Goal: Check status: Check status

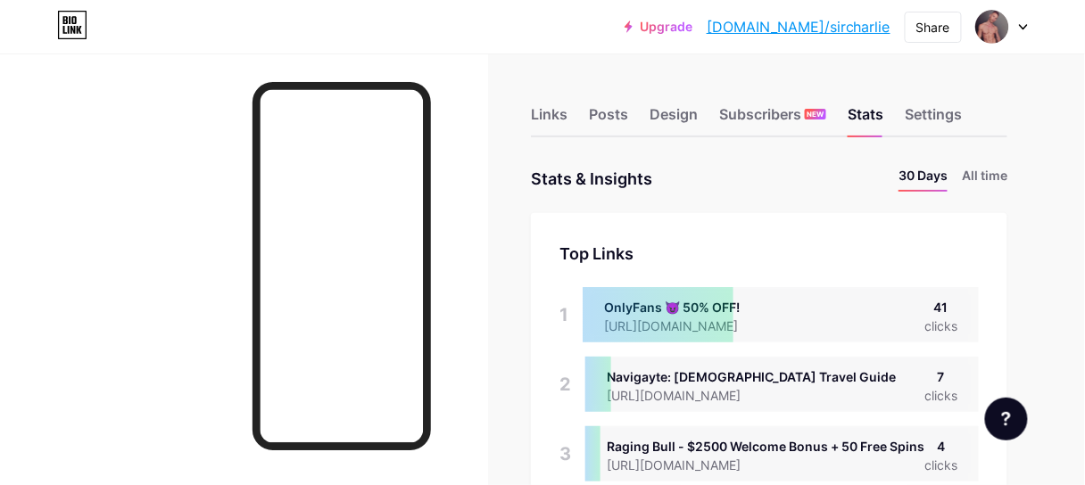
scroll to position [485, 1085]
click at [760, 119] on div "Subscribers NEW" at bounding box center [772, 120] width 107 height 32
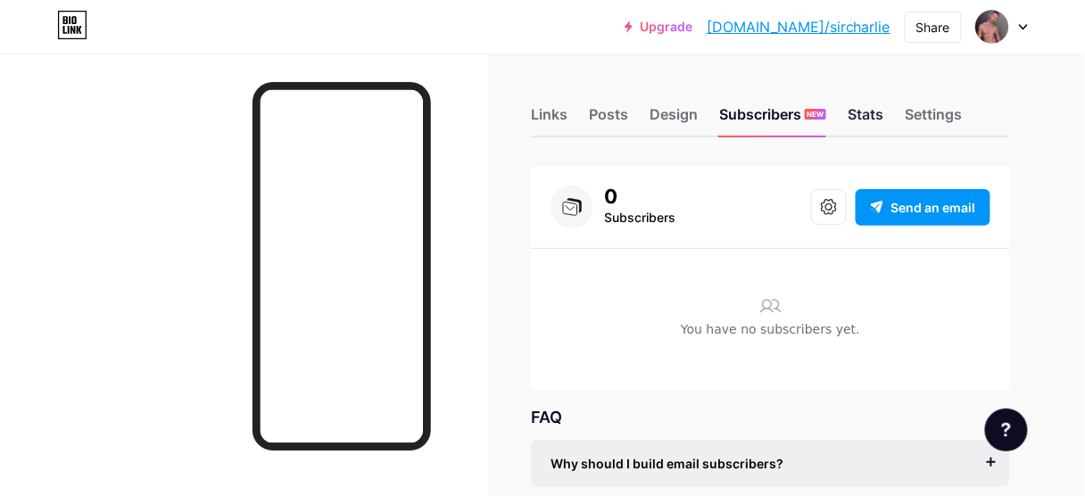
click at [883, 120] on div "Stats" at bounding box center [866, 120] width 36 height 32
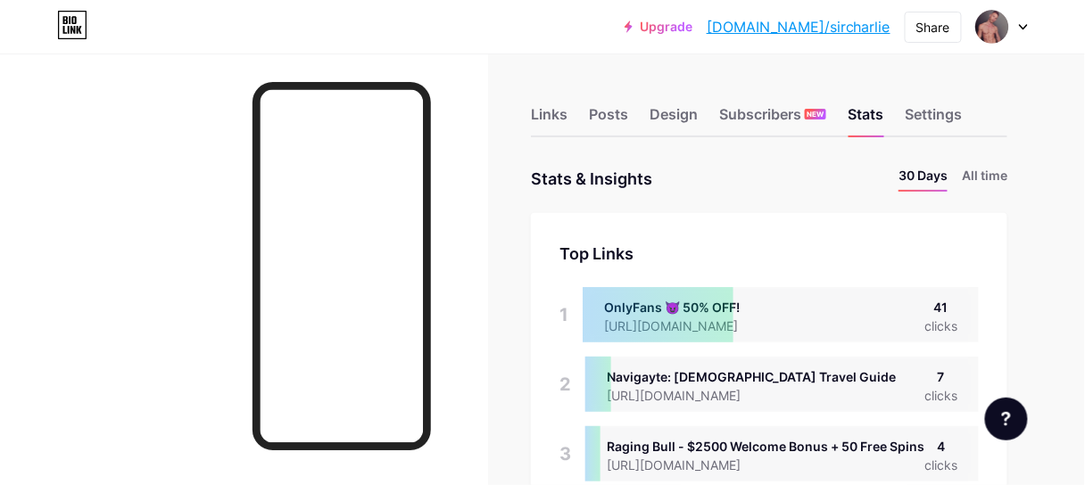
scroll to position [485, 1085]
